Goal: Navigation & Orientation: Find specific page/section

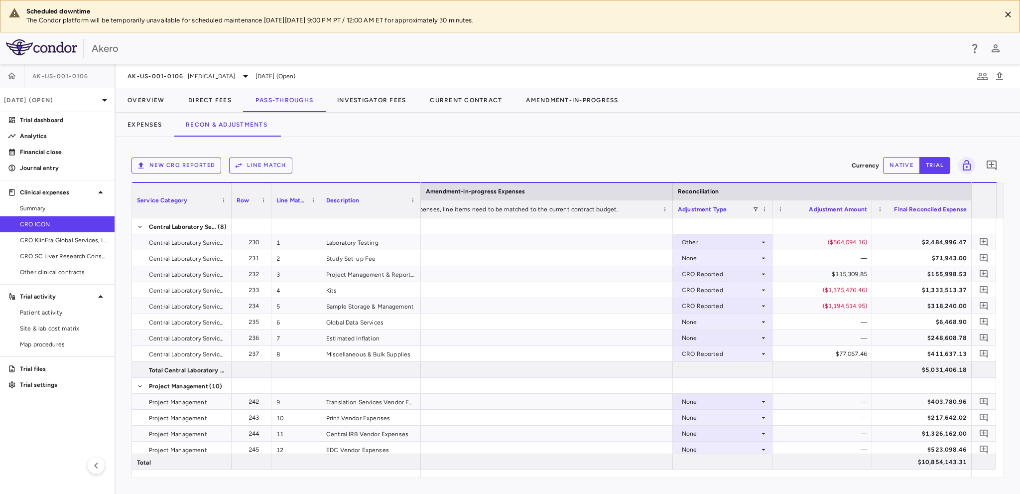
scroll to position [0, 1516]
click at [170, 75] on span "AK-US-001-0106" at bounding box center [156, 76] width 56 height 8
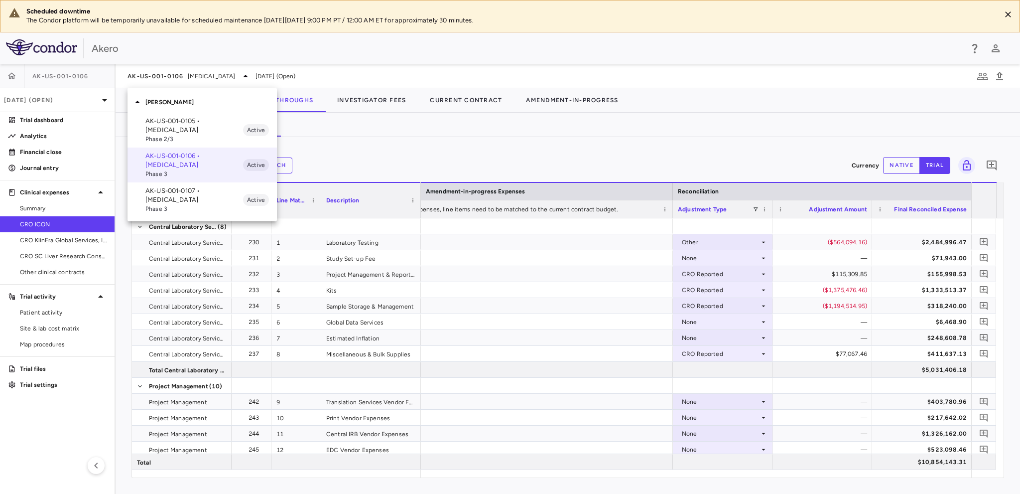
click at [173, 125] on p "AK-US-001-0105 • [MEDICAL_DATA]" at bounding box center [194, 126] width 98 height 18
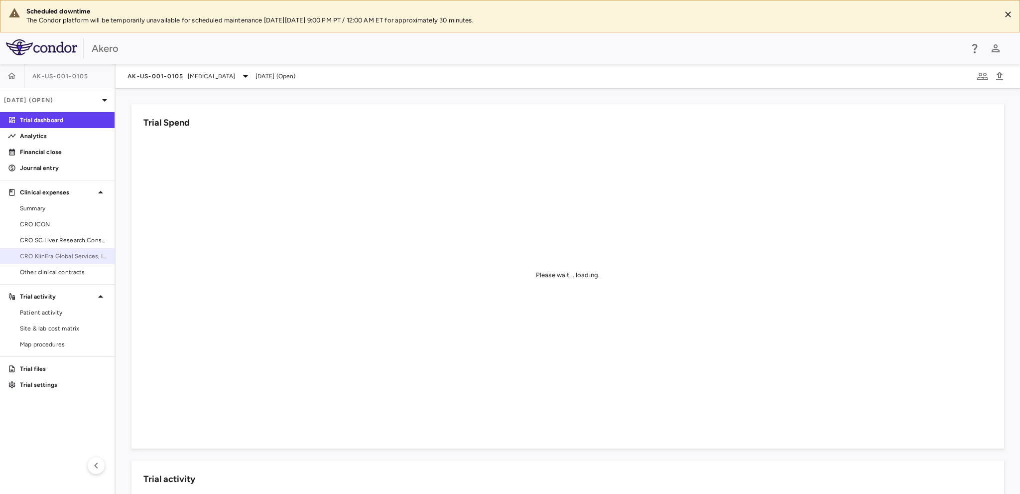
click at [49, 257] on span "CRO KlinEra Global Services, Inc" at bounding box center [63, 256] width 87 height 9
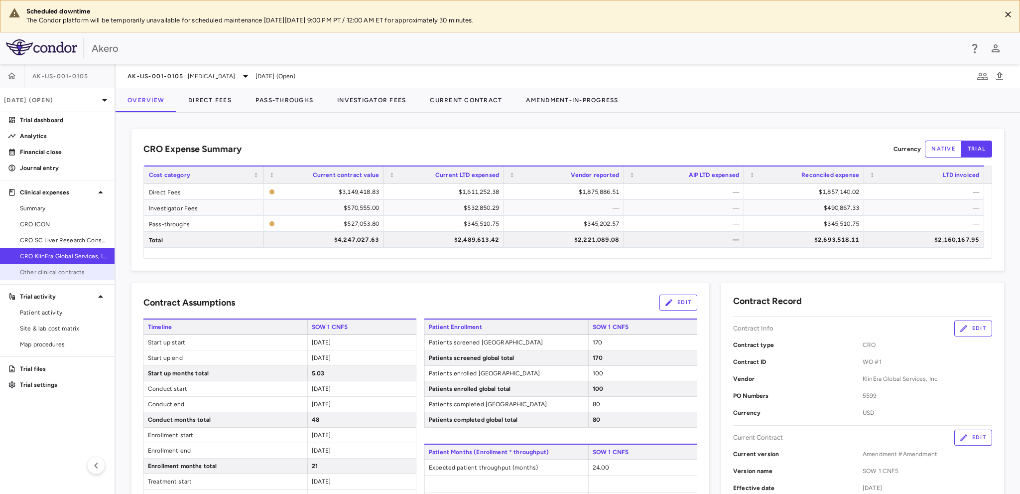
click at [53, 272] on span "Other clinical contracts" at bounding box center [63, 271] width 87 height 9
